Goal: Task Accomplishment & Management: Use online tool/utility

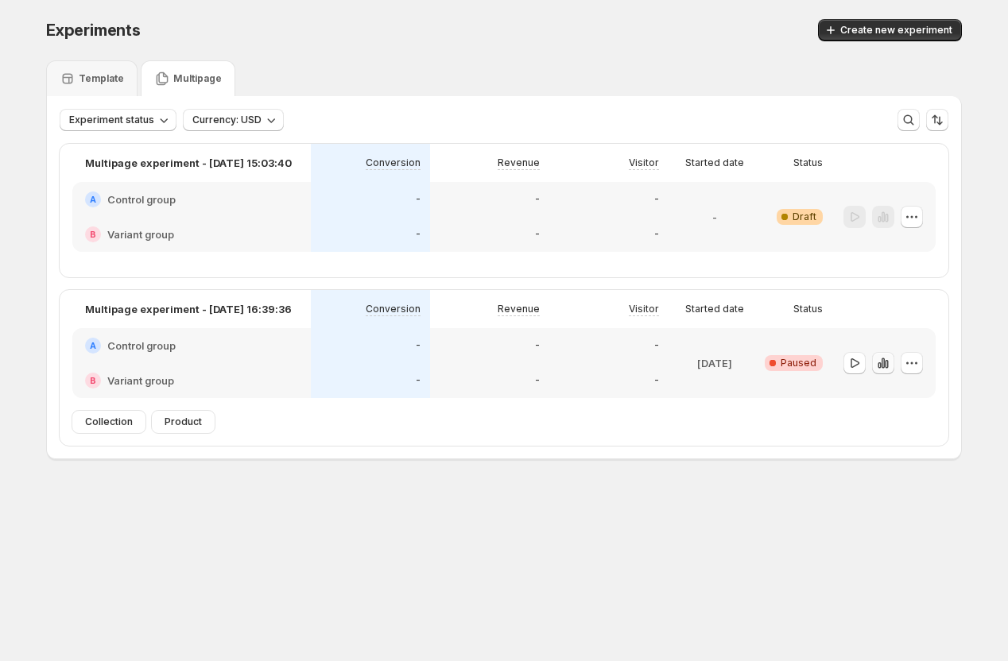
click at [885, 363] on icon "button" at bounding box center [883, 363] width 16 height 16
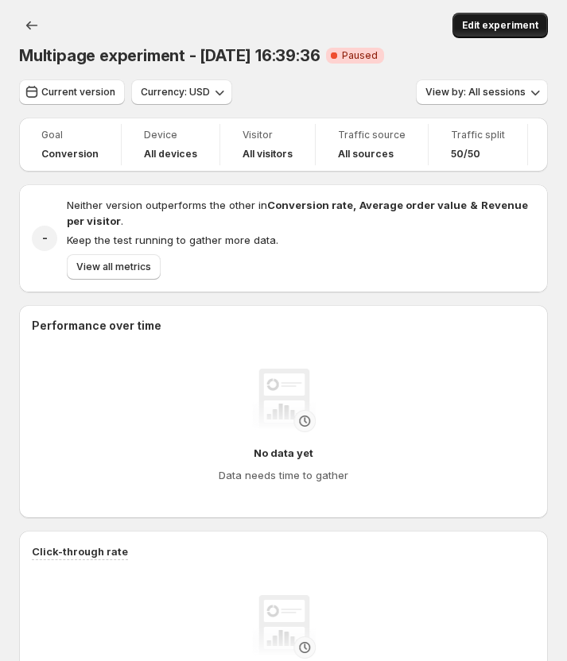
click at [502, 34] on button "Edit experiment" at bounding box center [499, 25] width 95 height 25
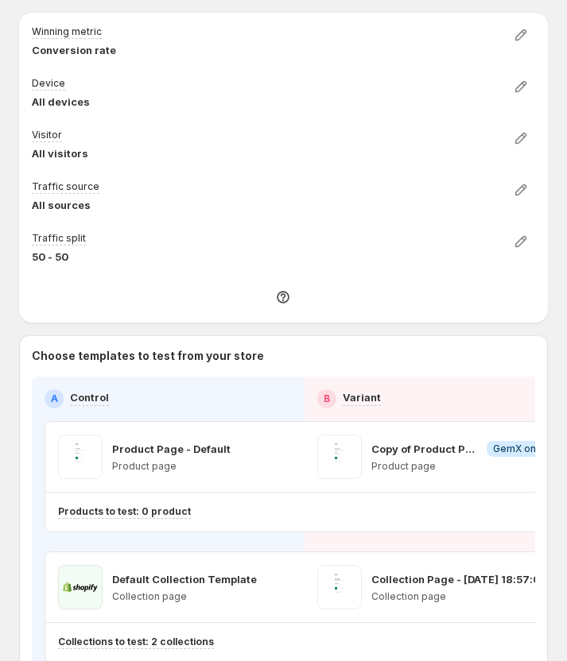
scroll to position [52, 0]
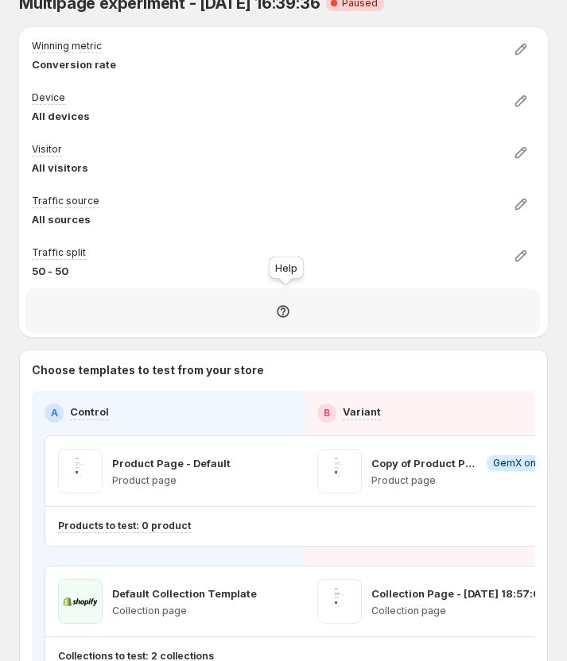
click at [291, 316] on icon at bounding box center [283, 312] width 16 height 16
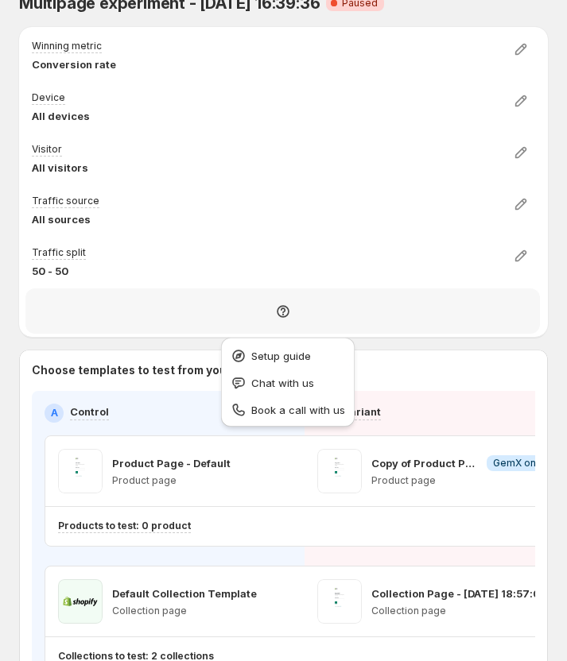
click at [208, 305] on div at bounding box center [282, 311] width 514 height 45
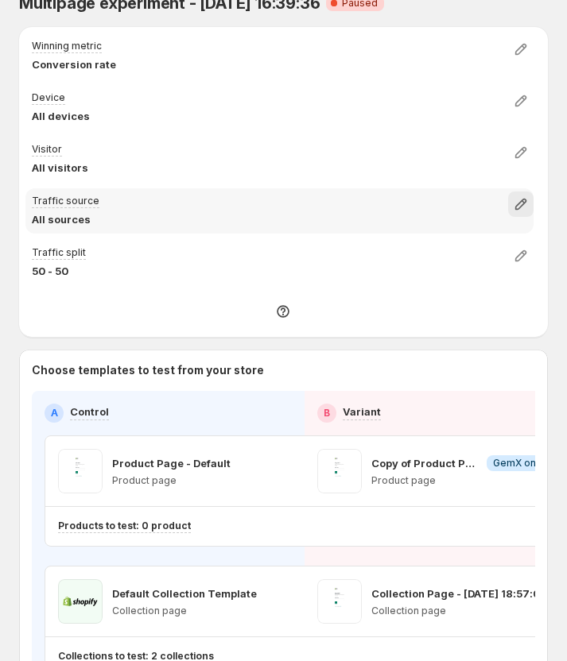
click at [529, 208] on icon "button" at bounding box center [521, 204] width 16 height 16
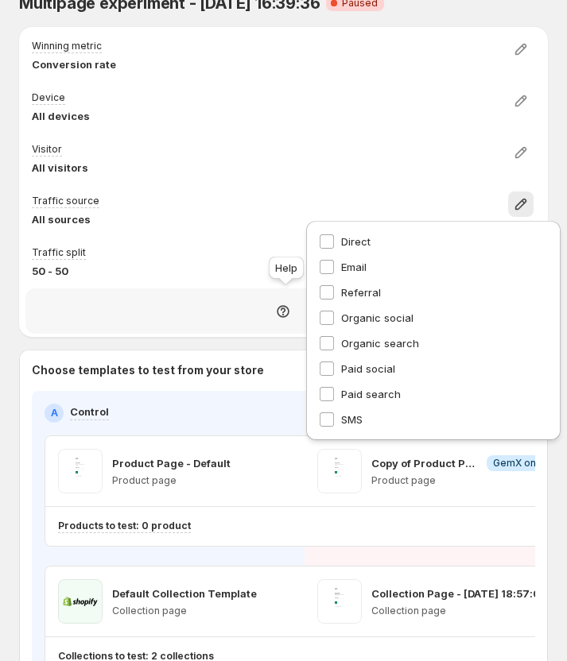
click at [162, 304] on div at bounding box center [282, 311] width 514 height 45
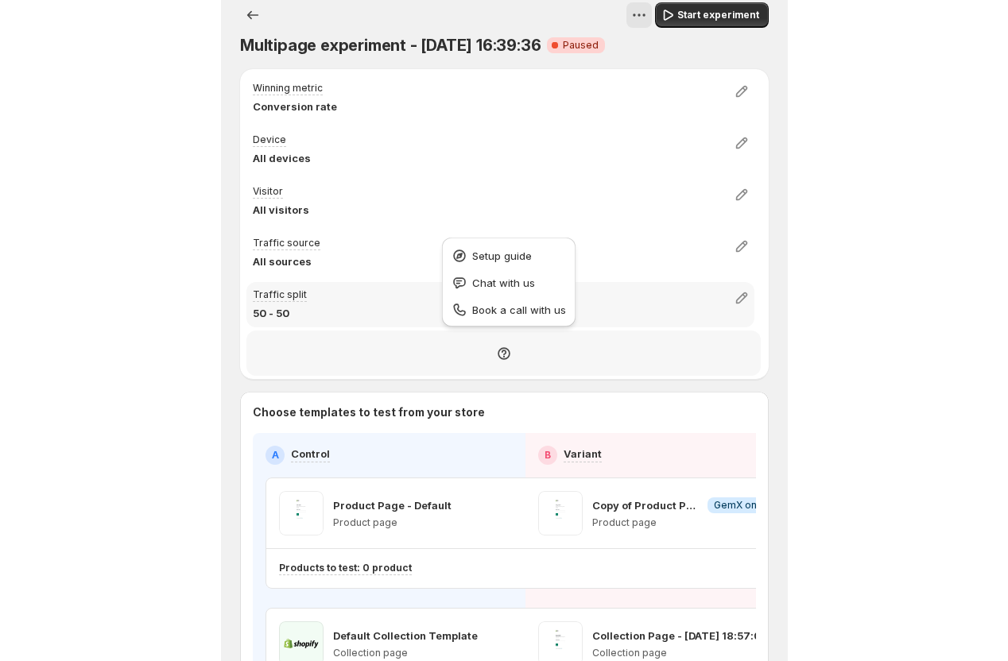
scroll to position [0, 0]
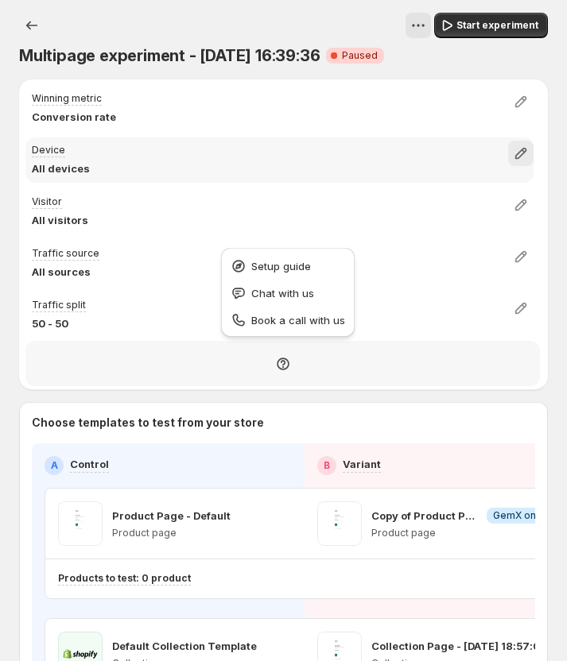
click at [527, 154] on icon "button" at bounding box center [521, 153] width 16 height 16
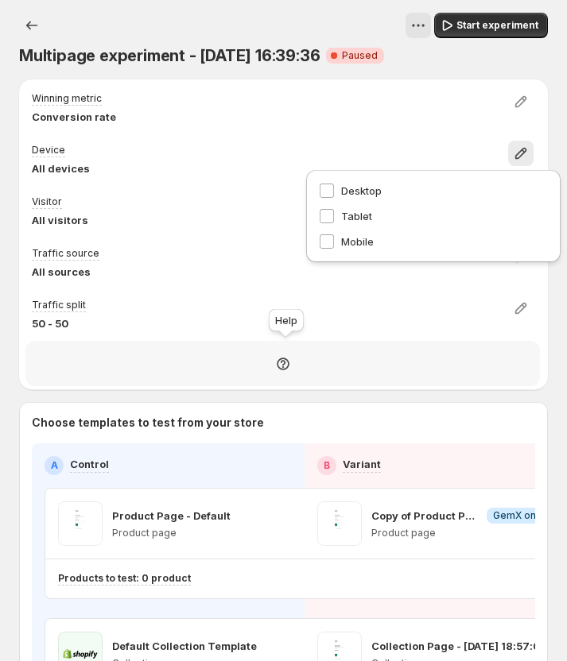
click at [124, 369] on div at bounding box center [282, 363] width 514 height 45
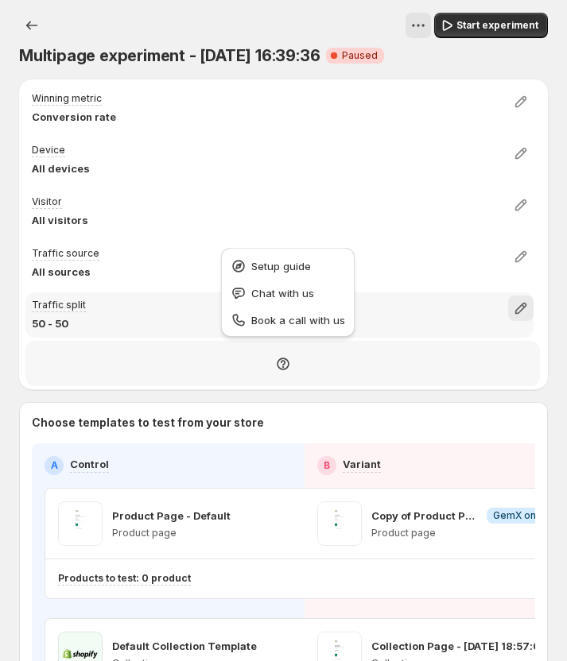
click at [526, 308] on icon "button" at bounding box center [520, 308] width 11 height 11
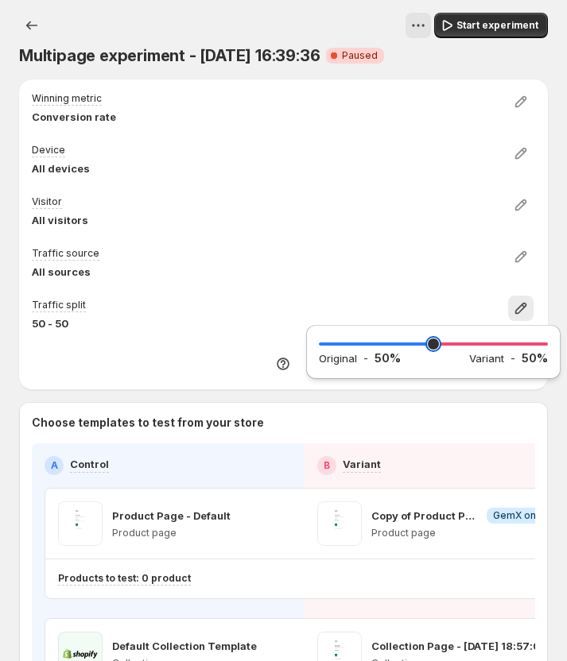
click at [425, 345] on input "range" at bounding box center [433, 344] width 229 height 22
type input "**"
click at [242, 401] on div "Winning metric Conversion rate Device All devices Visitor All visitors Traffic …" at bounding box center [283, 437] width 529 height 714
